Goal: Transaction & Acquisition: Purchase product/service

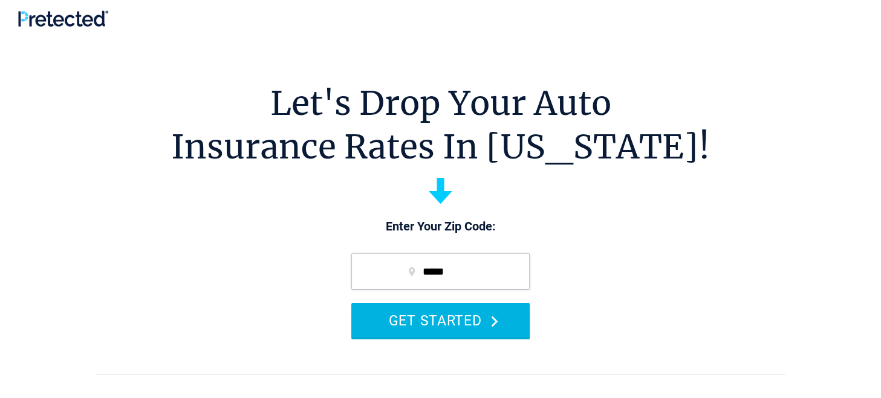
click at [421, 320] on button "GET STARTED" at bounding box center [440, 320] width 178 height 34
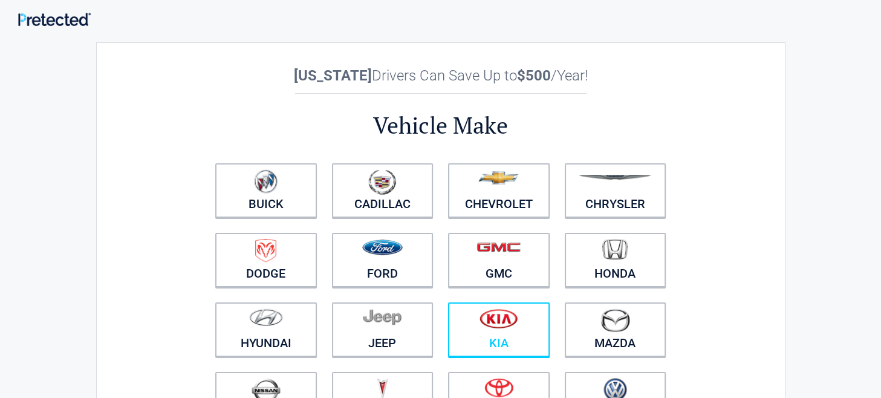
click at [500, 318] on img at bounding box center [498, 318] width 38 height 20
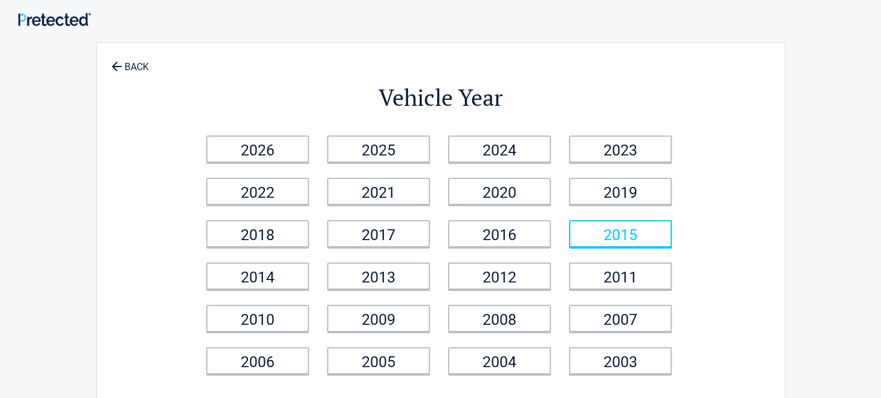
click at [608, 226] on link "2015" at bounding box center [620, 233] width 103 height 27
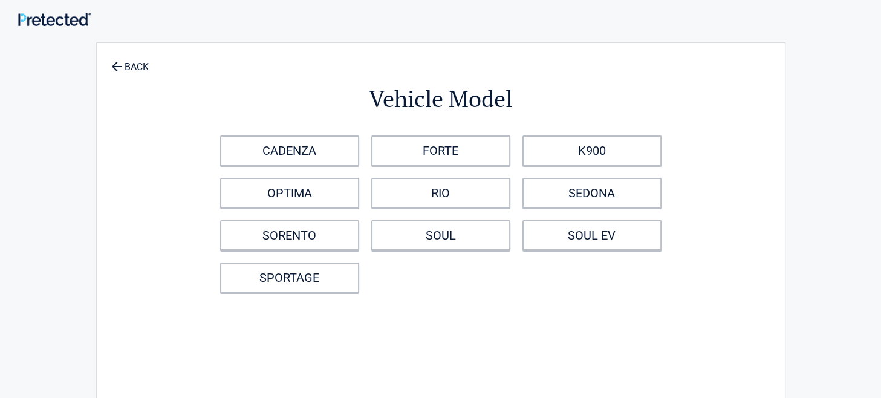
click at [303, 213] on div "CADENZA FORTE K900 OPTIMA RIO SEDONA SORENTO SOUL SOUL EV SPORTAGE" at bounding box center [440, 213] width 453 height 169
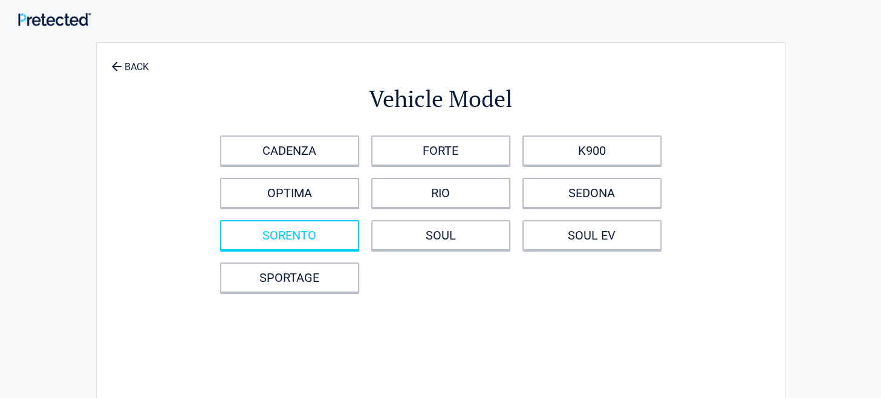
click at [305, 235] on link "SORENTO" at bounding box center [289, 235] width 139 height 30
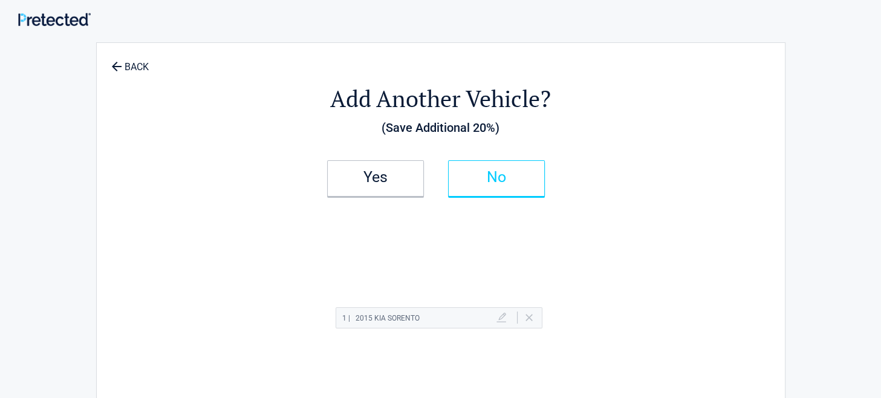
click at [473, 185] on link "No" at bounding box center [496, 178] width 97 height 36
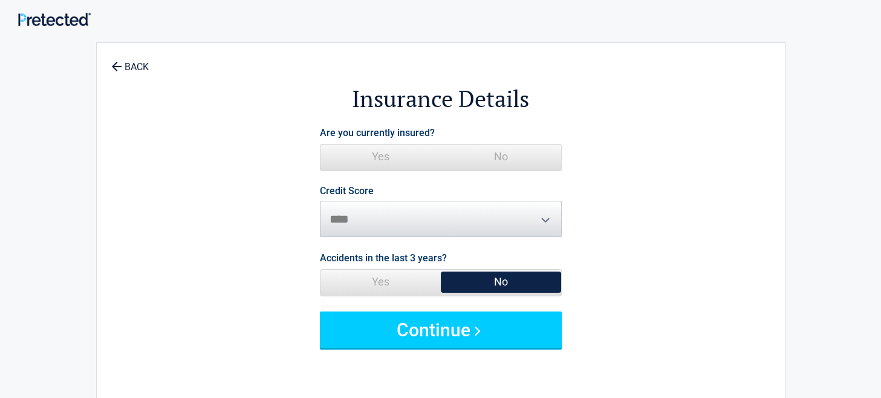
click at [376, 164] on span "Yes" at bounding box center [380, 157] width 120 height 24
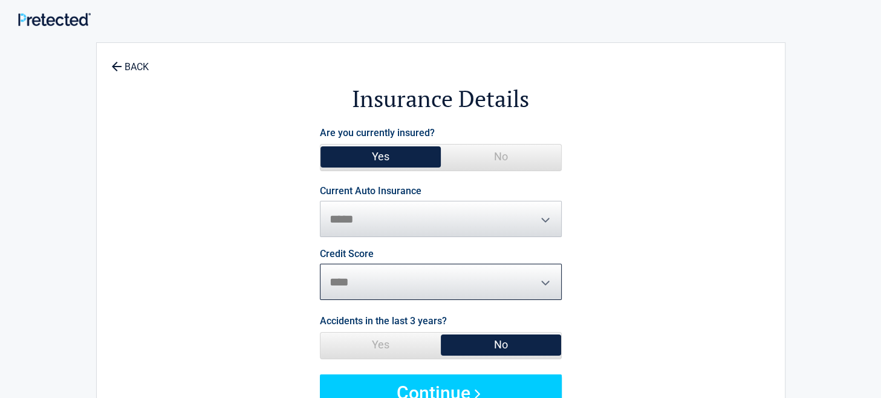
click at [496, 284] on select "********* **** ******* ****" at bounding box center [441, 282] width 242 height 36
select select "*********"
click at [320, 264] on select "********* **** ******* ****" at bounding box center [441, 282] width 242 height 36
click at [495, 343] on span "No" at bounding box center [501, 345] width 120 height 24
click at [499, 343] on span "No" at bounding box center [501, 345] width 120 height 24
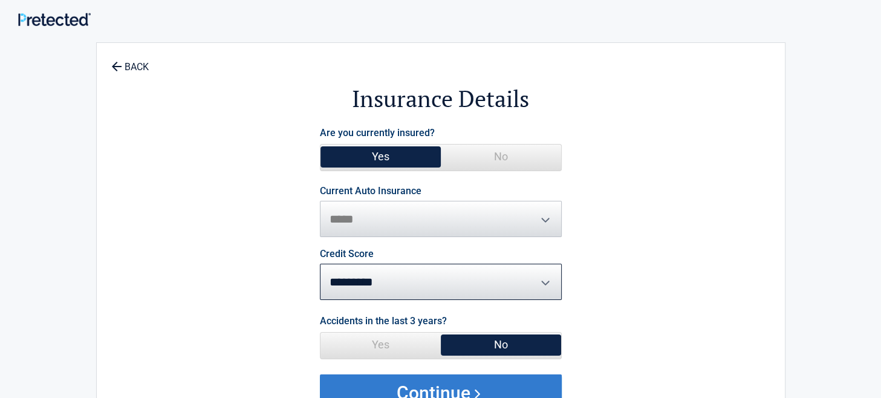
click at [423, 386] on button "Continue" at bounding box center [441, 392] width 242 height 36
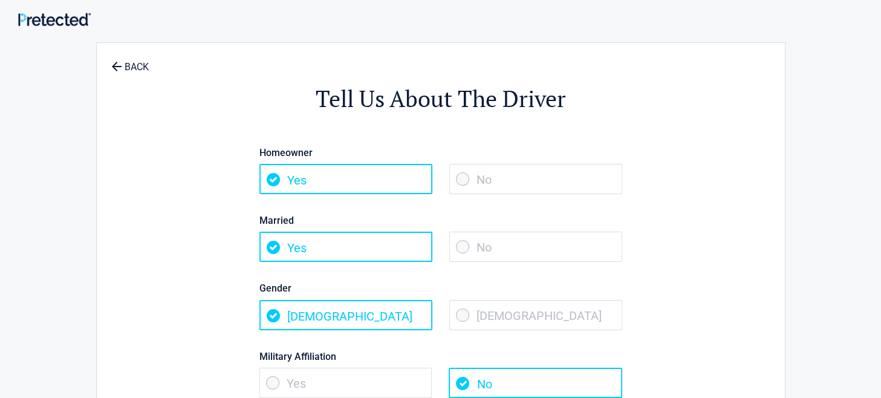
click at [347, 181] on span "Yes" at bounding box center [345, 179] width 173 height 30
click at [272, 247] on span "Yes" at bounding box center [345, 247] width 173 height 30
drag, startPoint x: 452, startPoint y: 250, endPoint x: 460, endPoint y: 247, distance: 8.4
click at [453, 250] on span "No" at bounding box center [535, 247] width 173 height 30
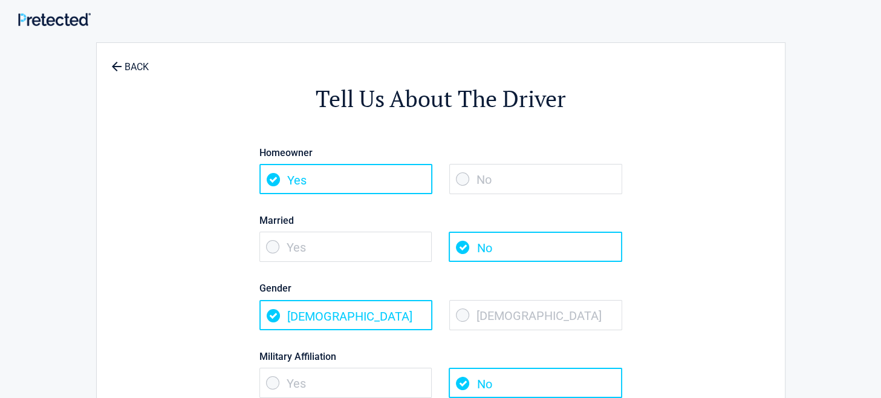
click at [460, 247] on span "No" at bounding box center [535, 247] width 173 height 30
click at [457, 314] on span "Female" at bounding box center [535, 315] width 173 height 30
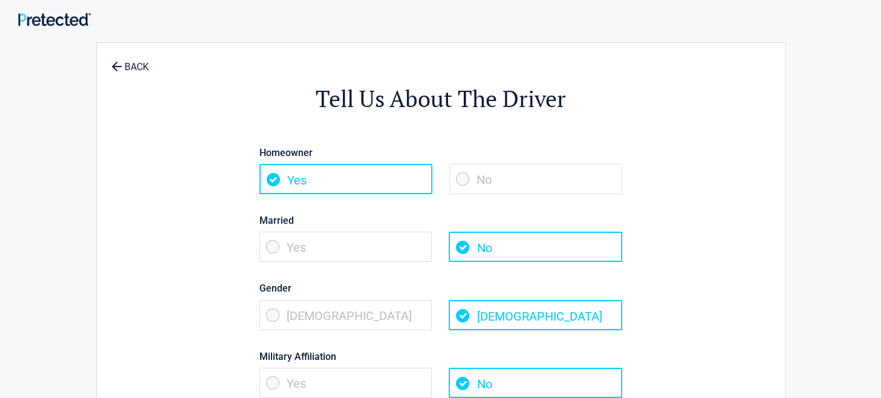
click at [270, 381] on span "Yes" at bounding box center [345, 383] width 173 height 30
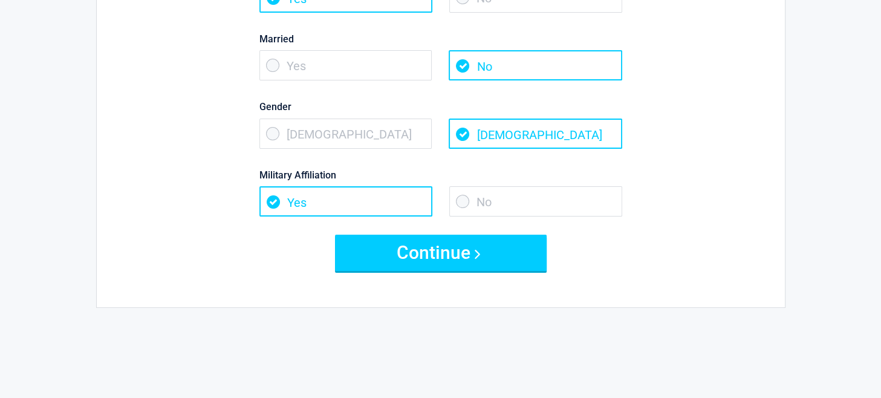
scroll to position [242, 0]
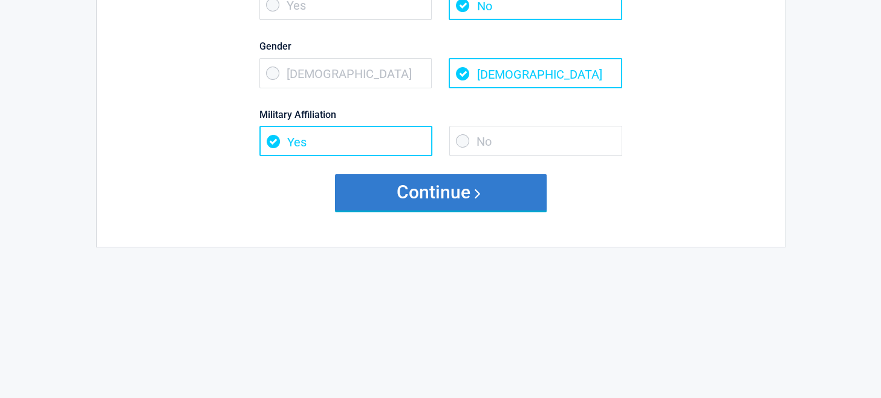
click at [432, 175] on button "Continue" at bounding box center [441, 192] width 212 height 36
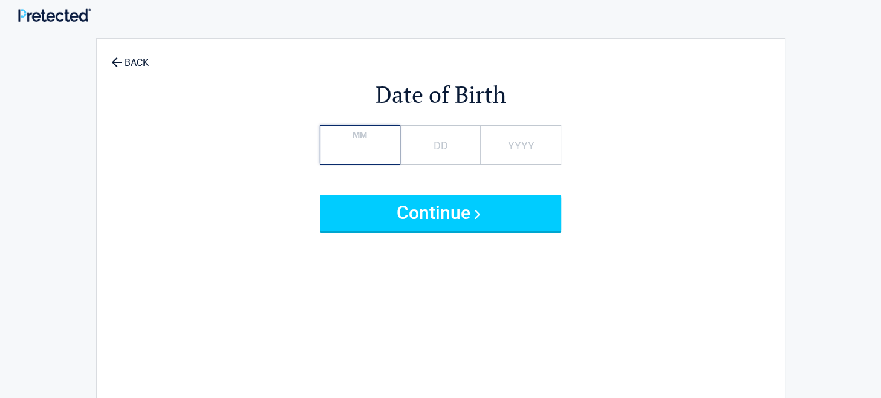
scroll to position [0, 0]
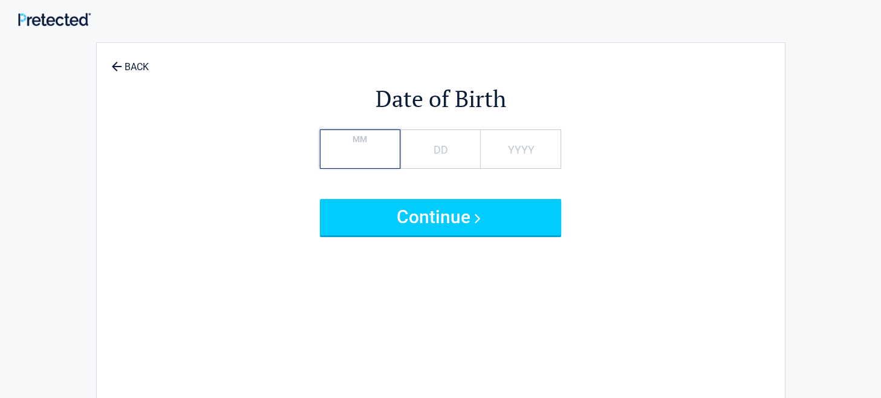
type input "*"
click at [447, 149] on input "DD" at bounding box center [440, 148] width 80 height 39
type input "*"
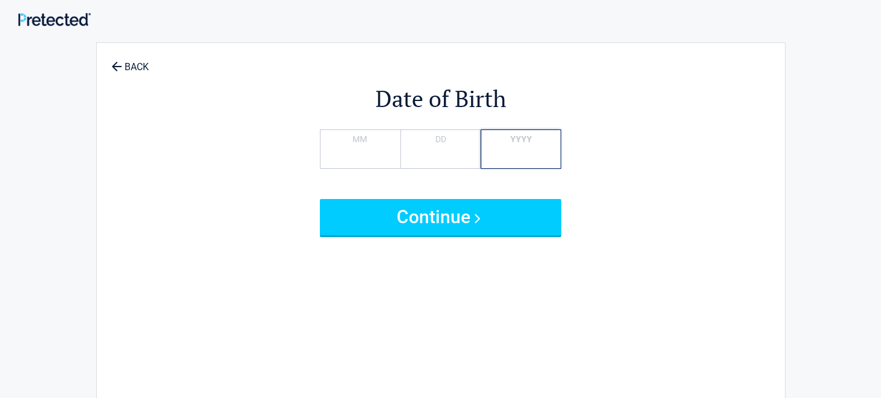
click at [539, 149] on input "YYYY" at bounding box center [521, 148] width 80 height 39
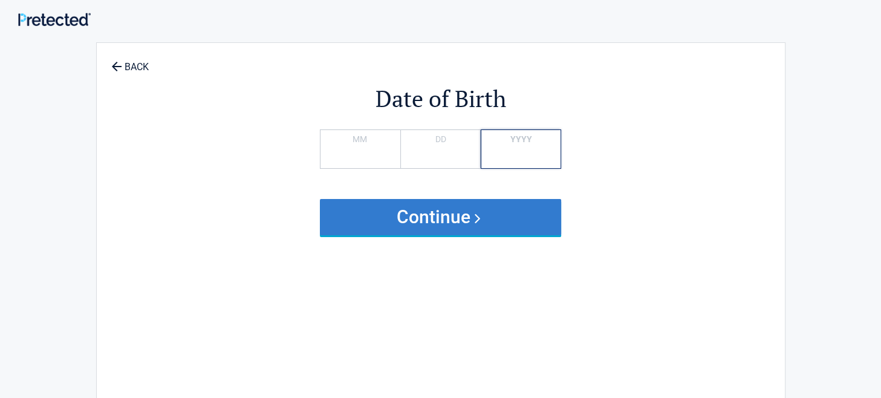
type input "****"
click at [436, 214] on button "Continue" at bounding box center [441, 217] width 242 height 36
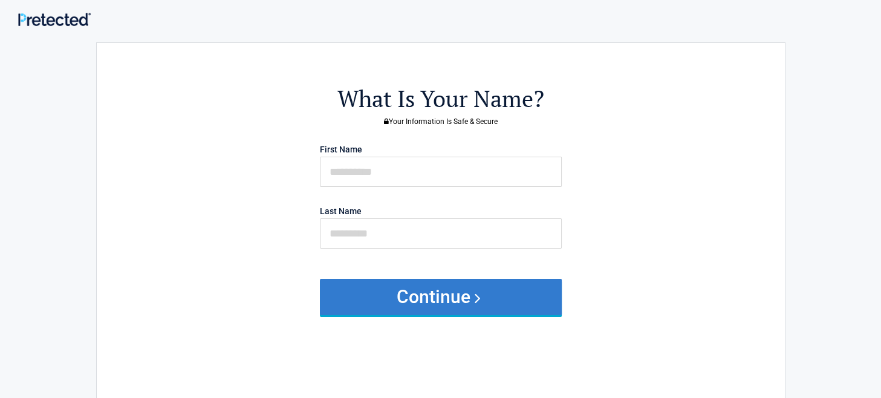
click at [409, 298] on button "Continue" at bounding box center [441, 297] width 242 height 36
